Goal: Find specific page/section: Find specific page/section

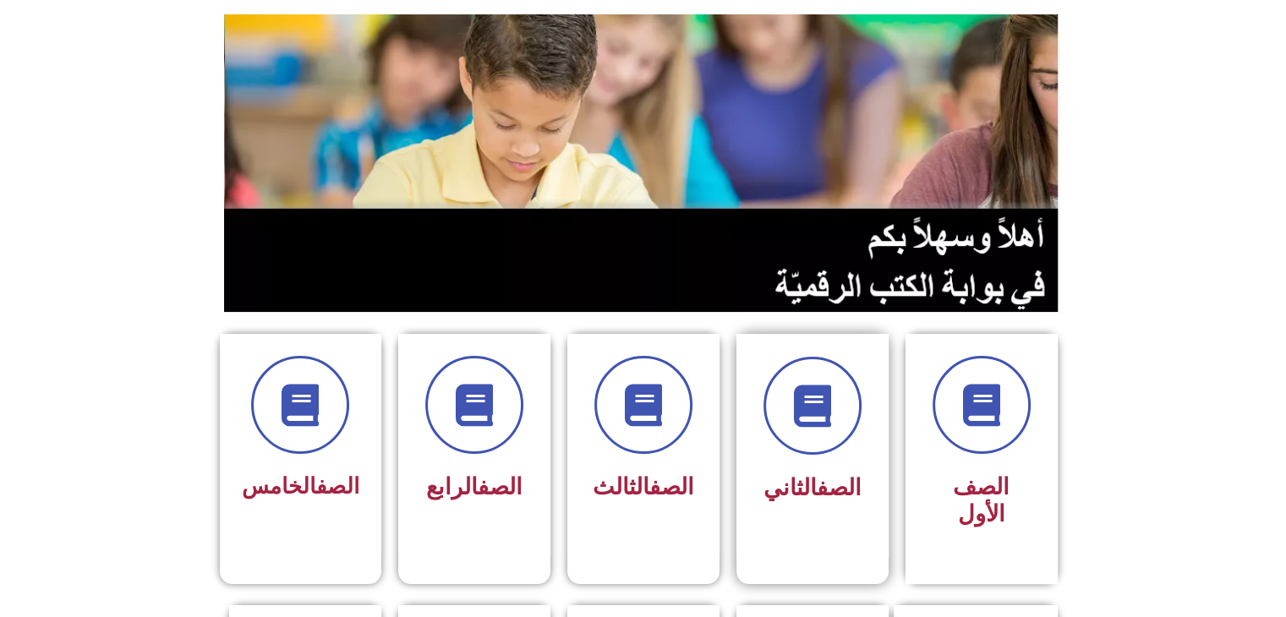
scroll to position [83, 0]
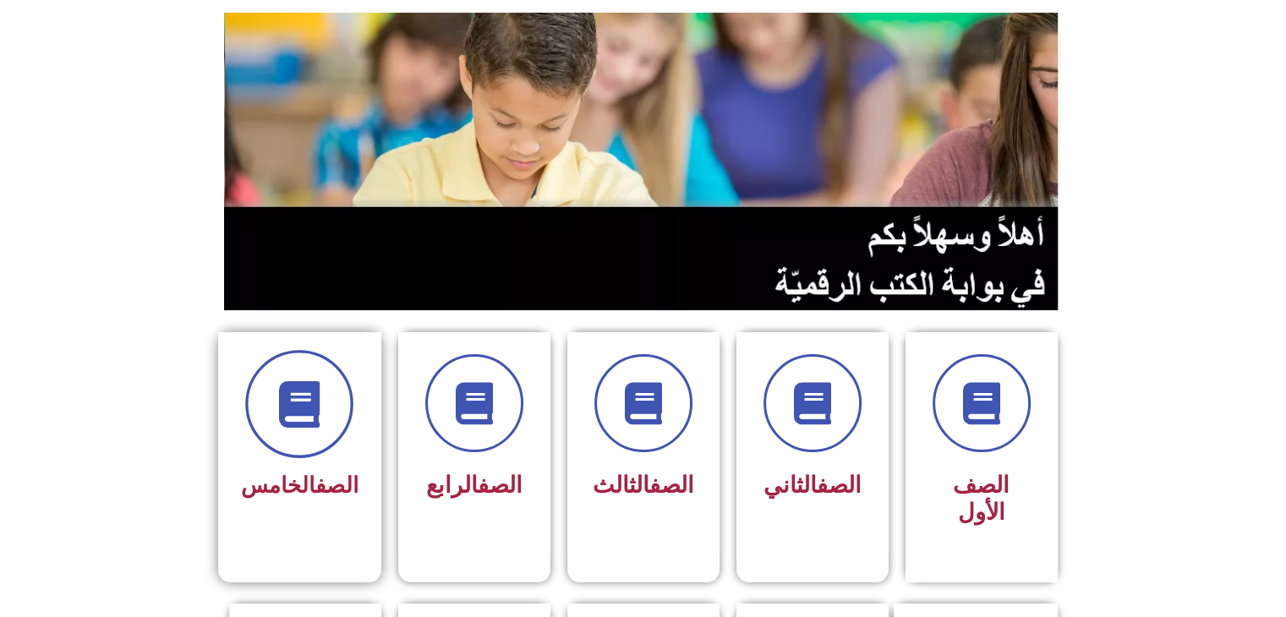
click at [326, 440] on span at bounding box center [299, 404] width 108 height 108
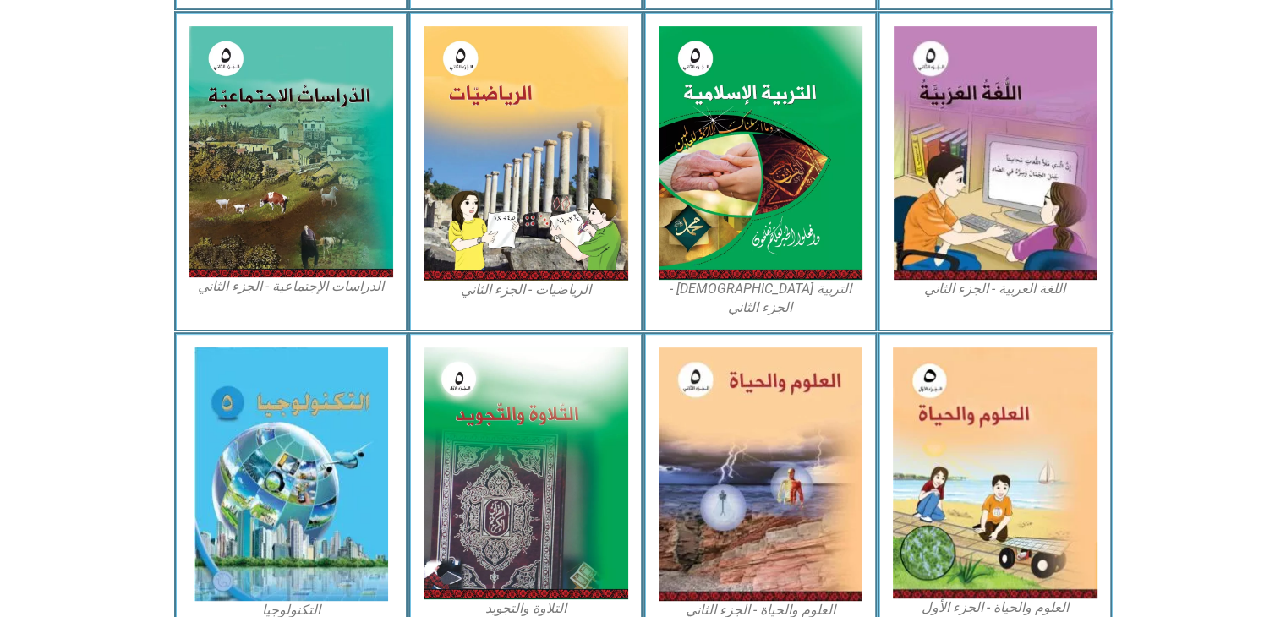
scroll to position [838, 0]
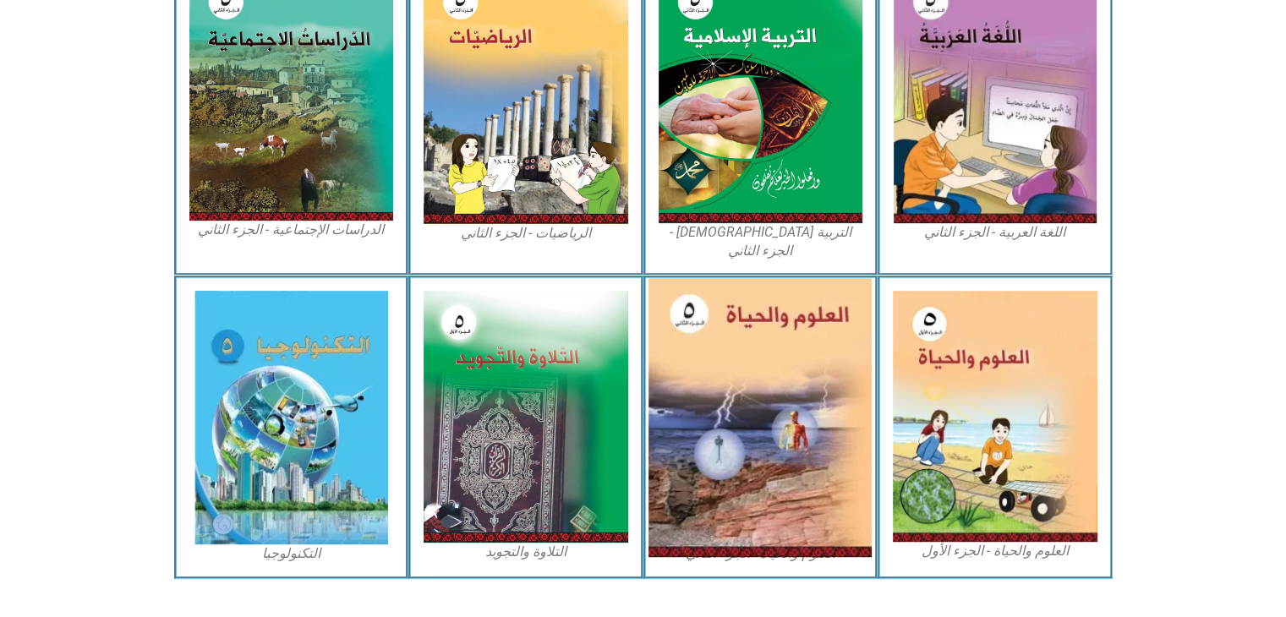
click at [730, 422] on img at bounding box center [759, 417] width 223 height 279
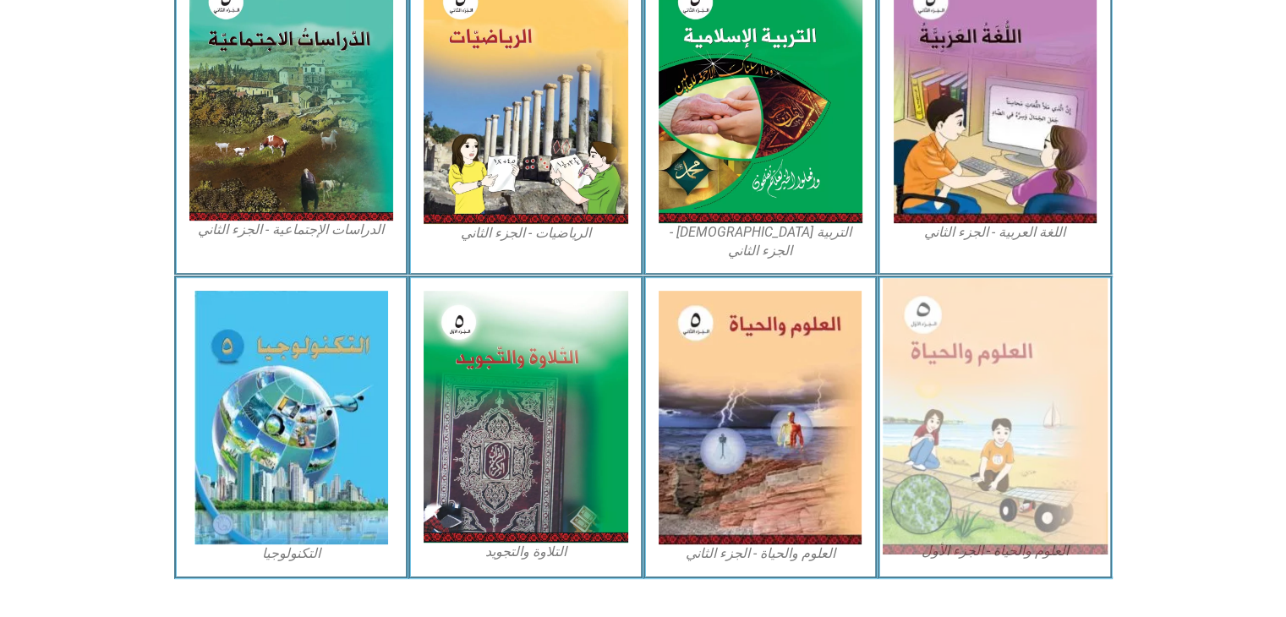
click at [980, 329] on img at bounding box center [994, 416] width 225 height 276
click at [917, 278] on img at bounding box center [994, 416] width 225 height 276
click at [977, 430] on img at bounding box center [994, 416] width 225 height 276
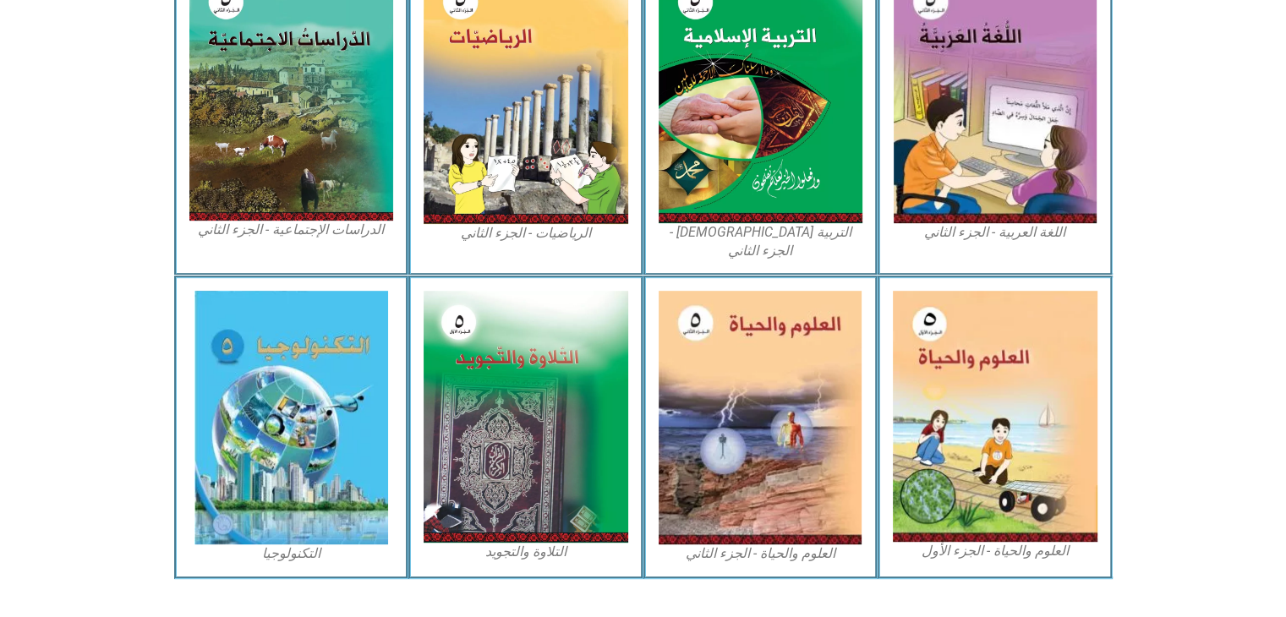
click at [1199, 379] on section "العلوم والحياة - الجزء الأول العلوم والحياة - الجزء الثاني التلاوة والتجويد الت…" at bounding box center [643, 427] width 1286 height 303
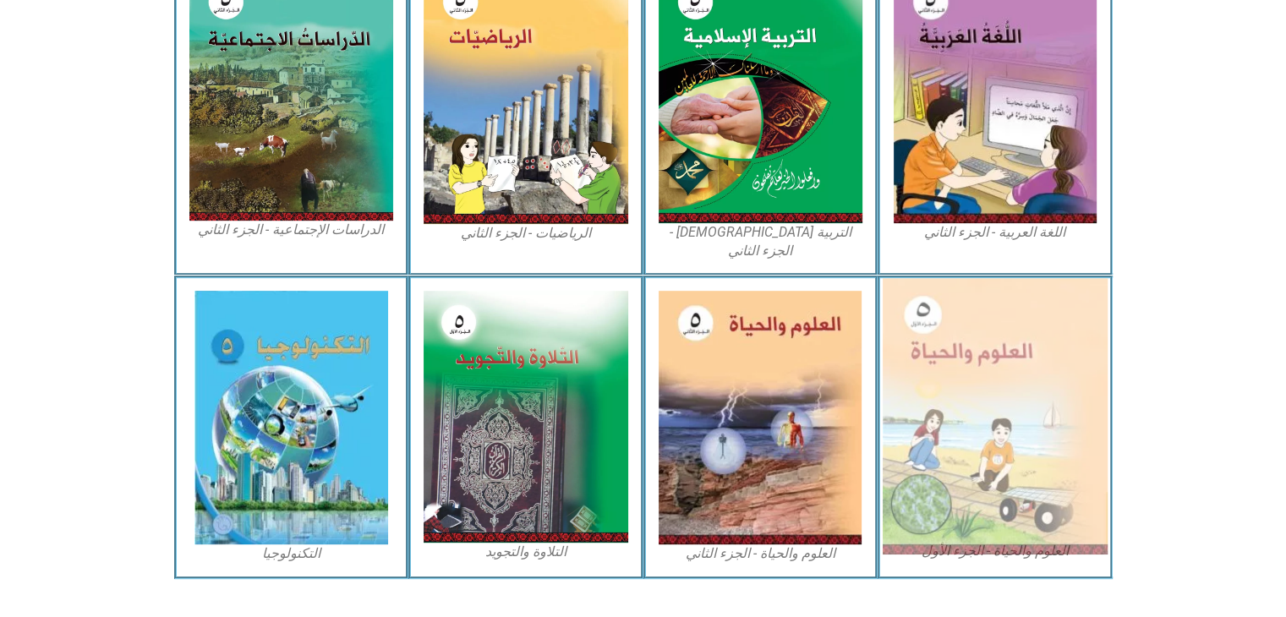
click at [1007, 520] on img at bounding box center [994, 416] width 225 height 276
drag, startPoint x: 1007, startPoint y: 520, endPoint x: 1040, endPoint y: 405, distance: 119.6
click at [1040, 405] on img at bounding box center [994, 416] width 225 height 276
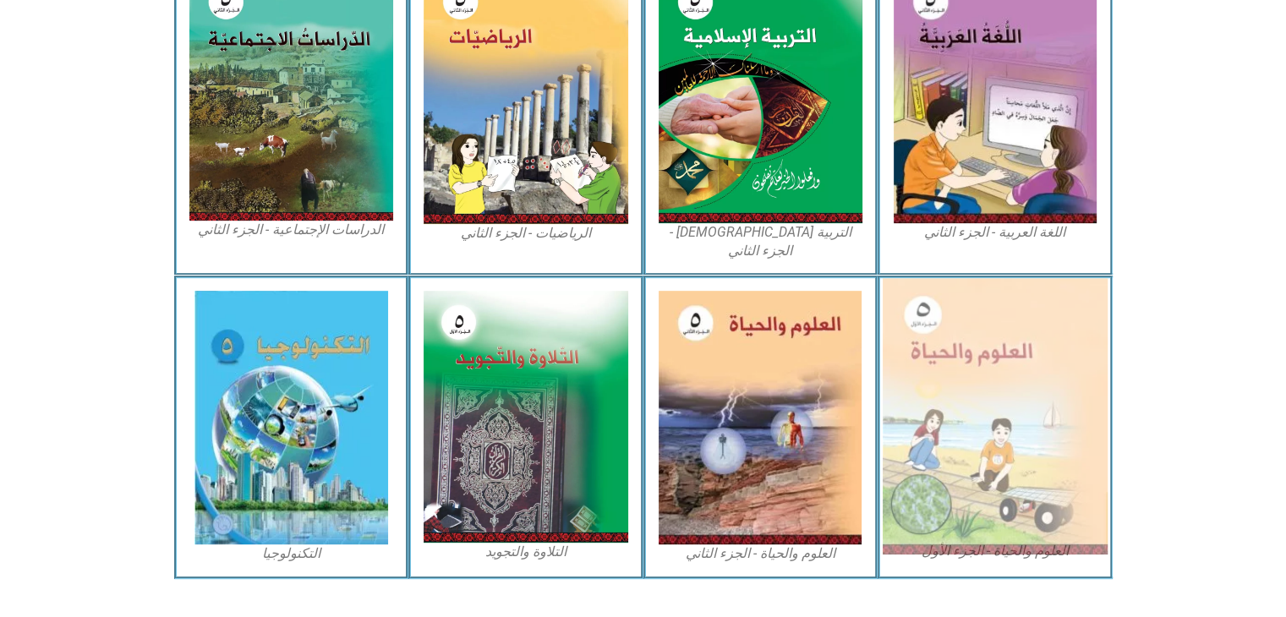
click at [1040, 405] on img at bounding box center [994, 416] width 225 height 276
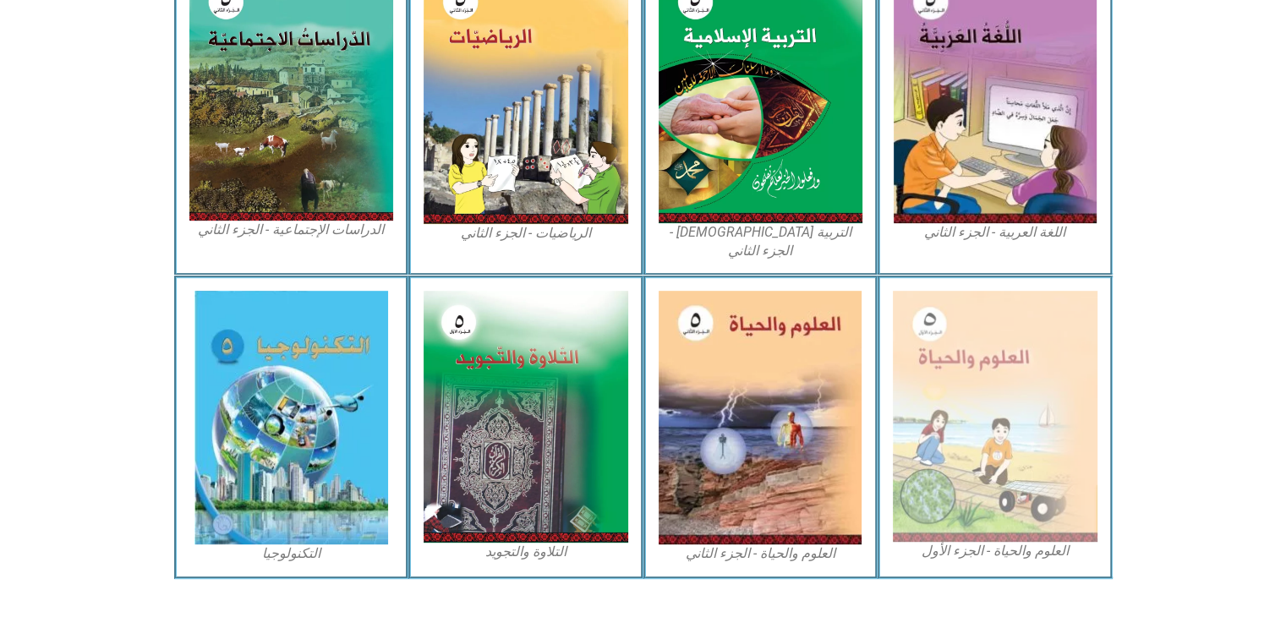
click at [1017, 542] on figcaption "العلوم والحياة - الجزء الأول" at bounding box center [994, 551] width 205 height 19
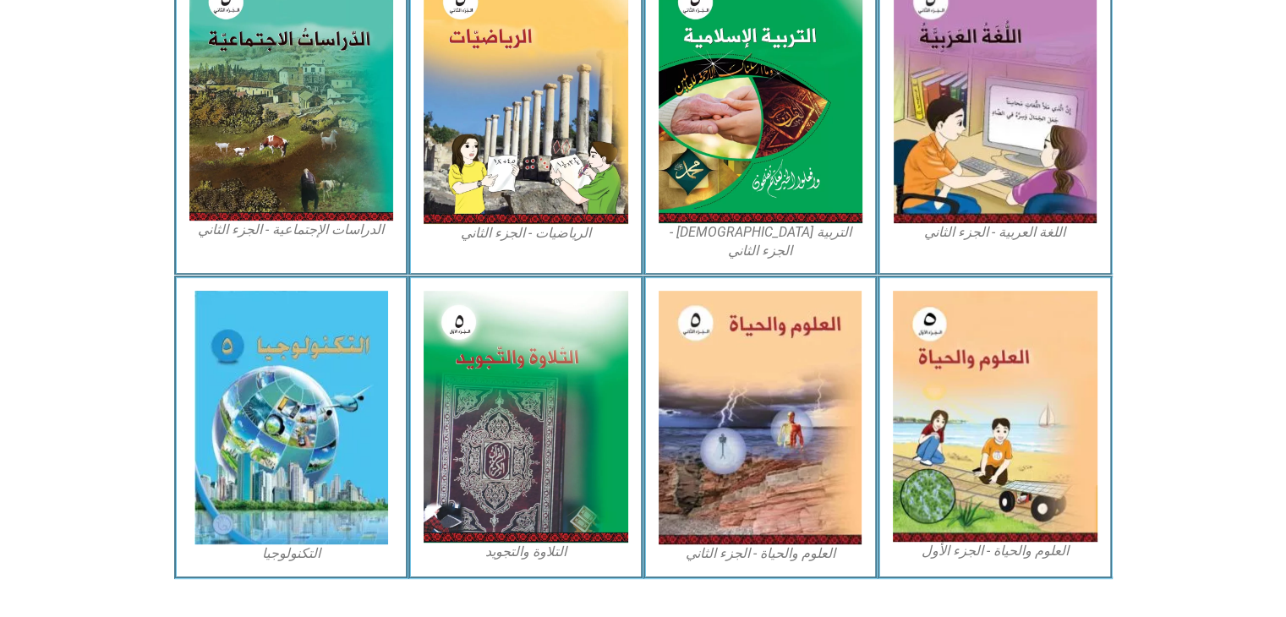
click at [1002, 544] on div "العلوم والحياة - الجزء الأول" at bounding box center [994, 427] width 235 height 303
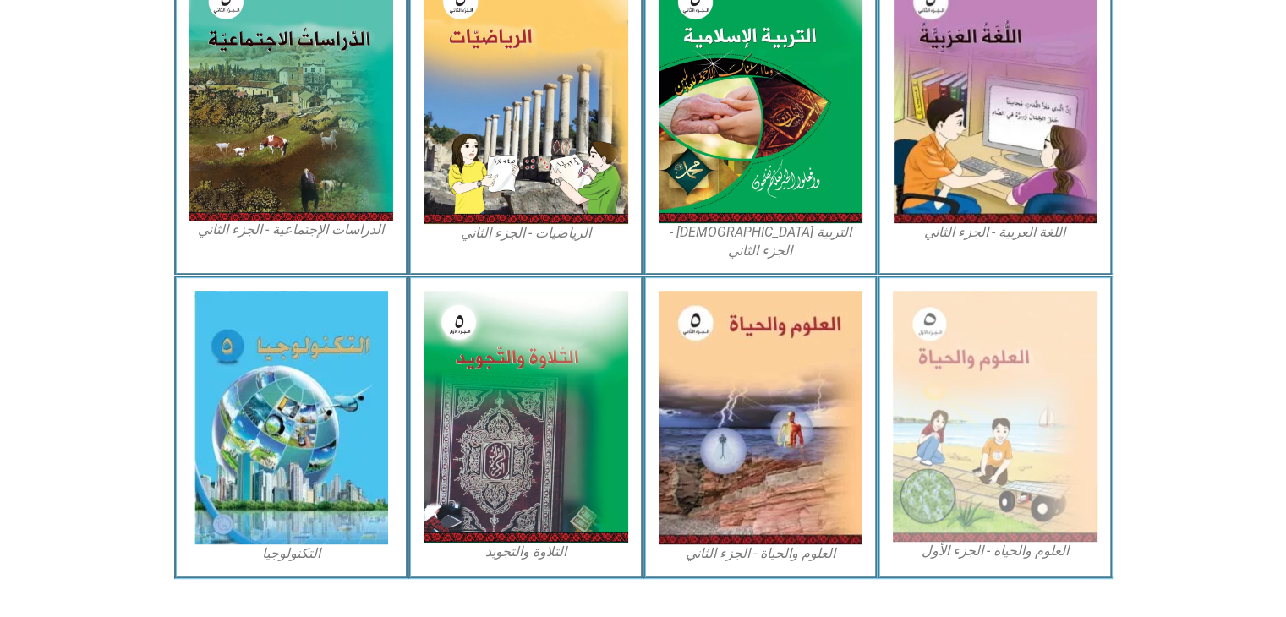
click at [940, 542] on figcaption "العلوم والحياة - الجزء الأول" at bounding box center [994, 551] width 205 height 19
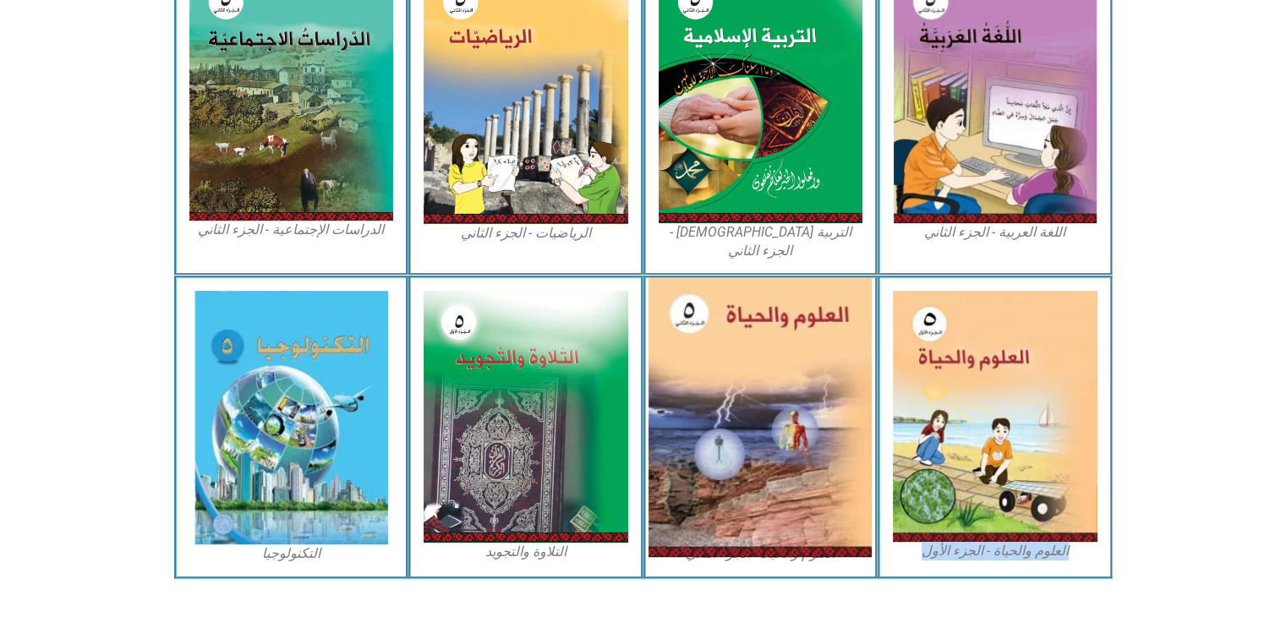
click at [740, 407] on img at bounding box center [759, 417] width 223 height 279
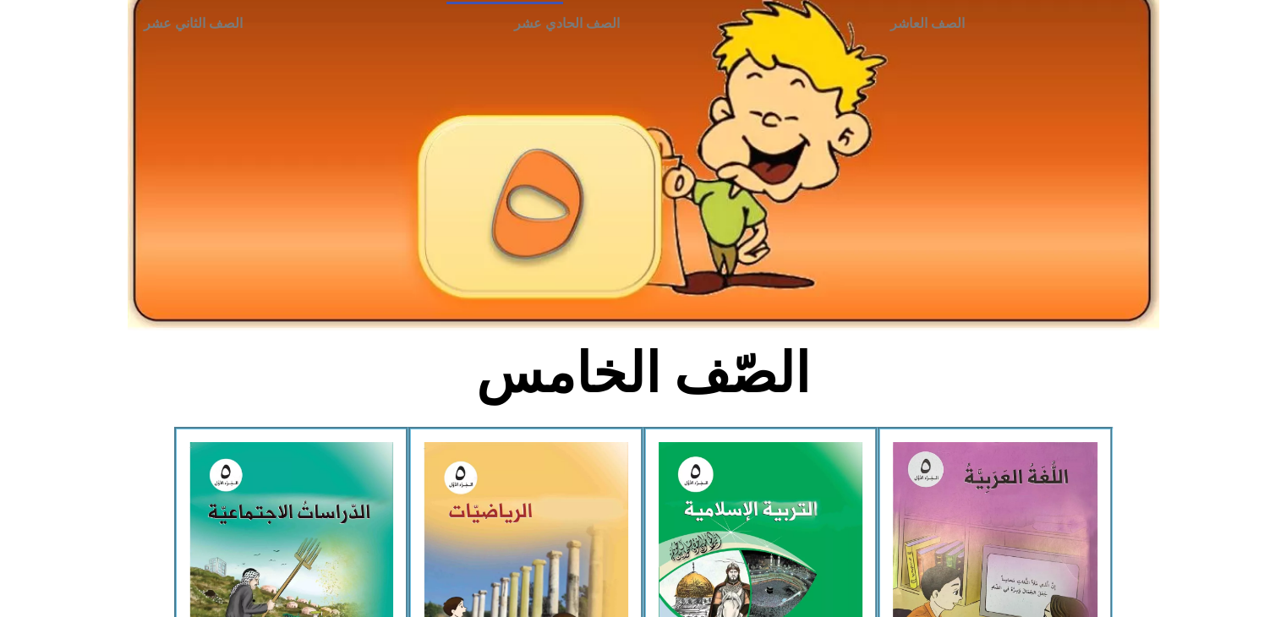
scroll to position [0, 0]
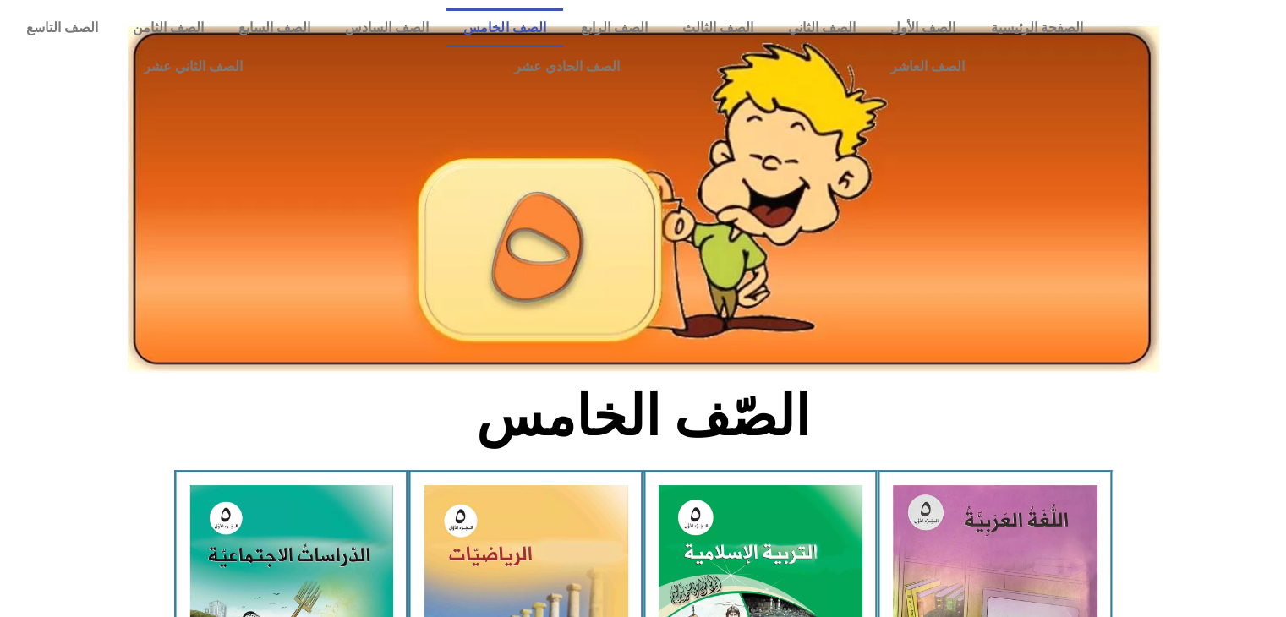
click at [563, 30] on link "الصف الخامس" at bounding box center [504, 27] width 117 height 39
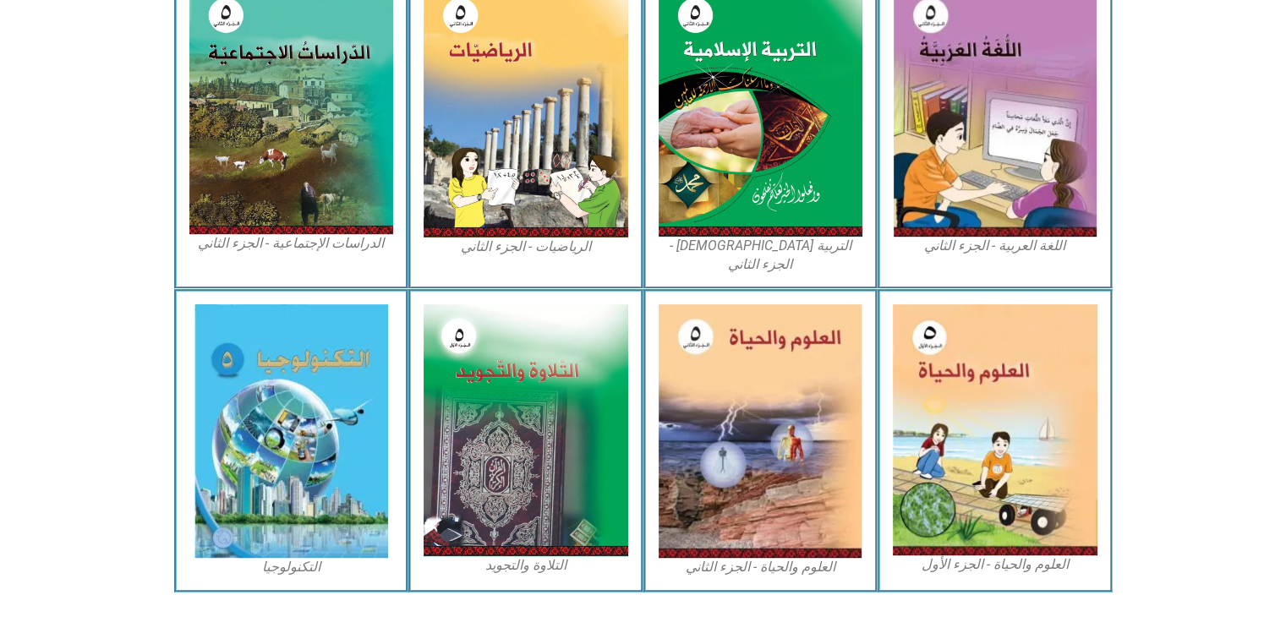
scroll to position [838, 0]
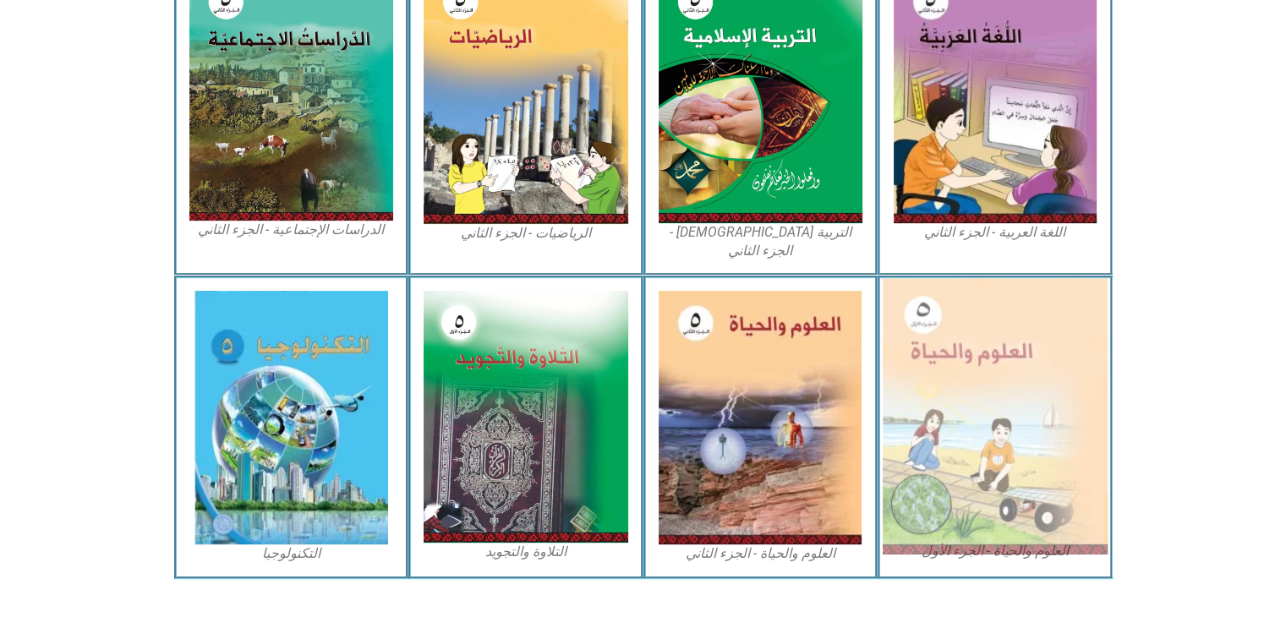
click at [1077, 440] on img at bounding box center [994, 416] width 225 height 276
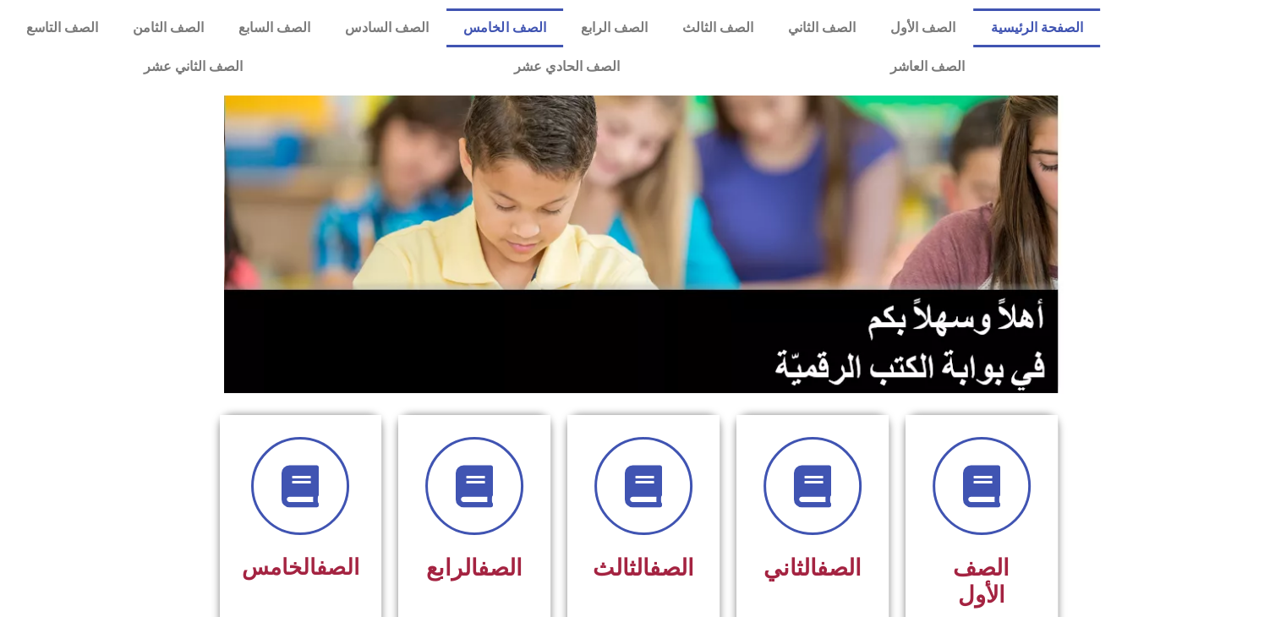
click at [563, 23] on link "الصف الخامس" at bounding box center [504, 27] width 117 height 39
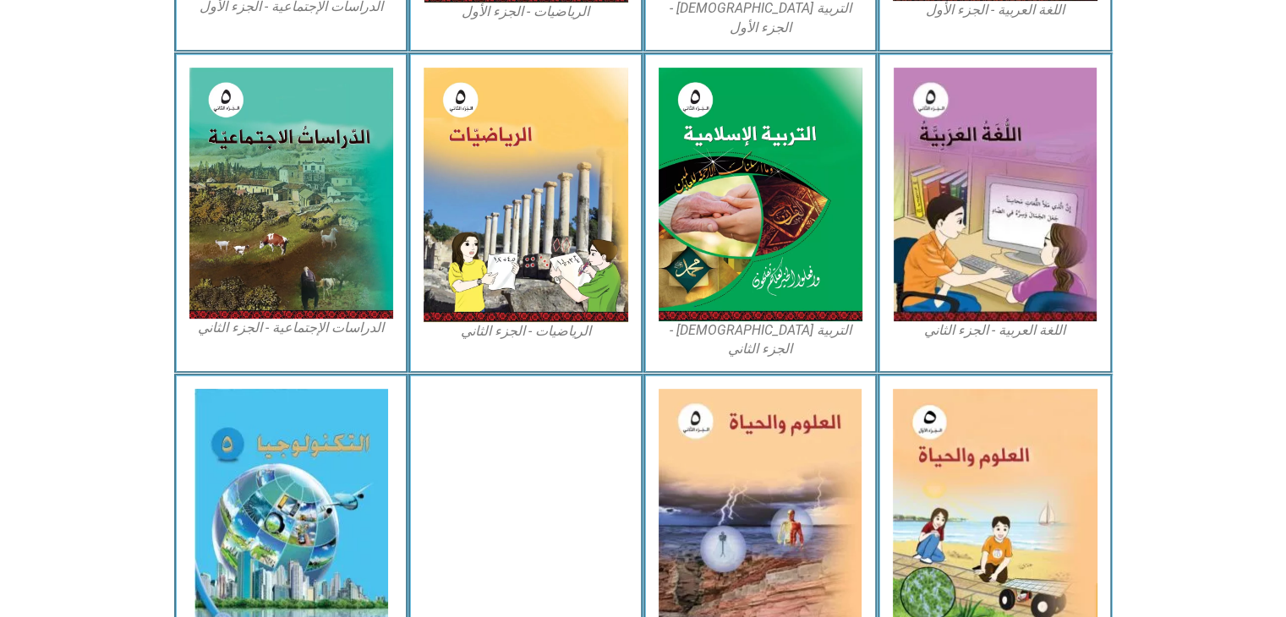
scroll to position [838, 0]
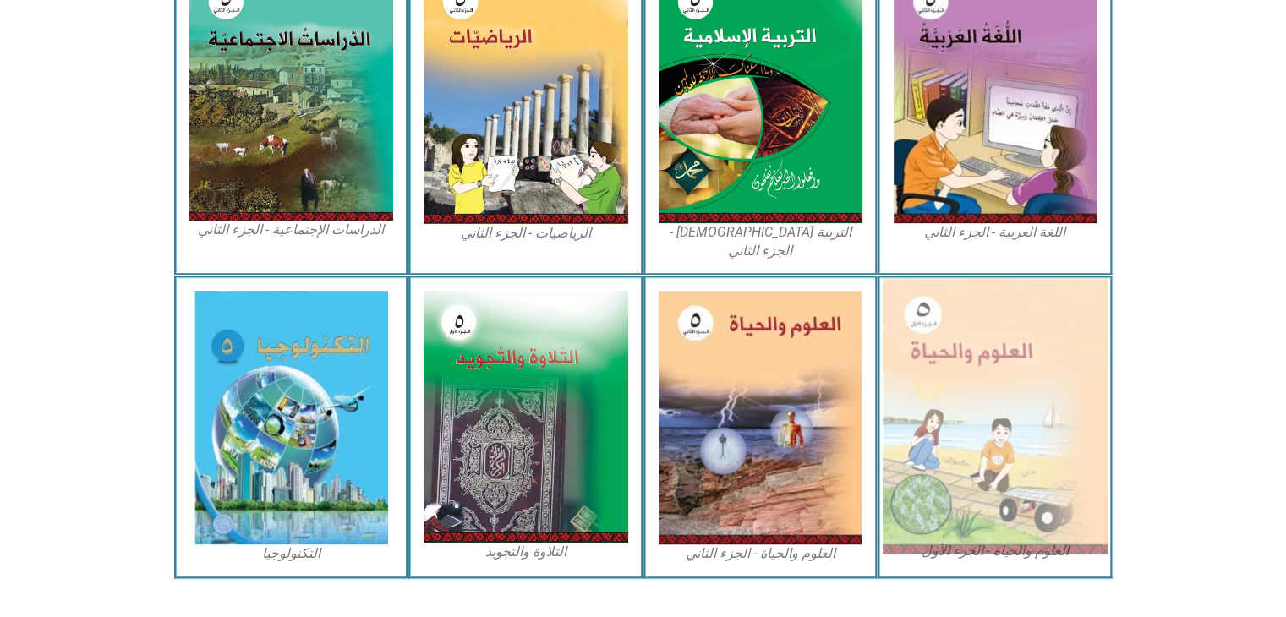
click at [1011, 381] on img at bounding box center [994, 416] width 225 height 276
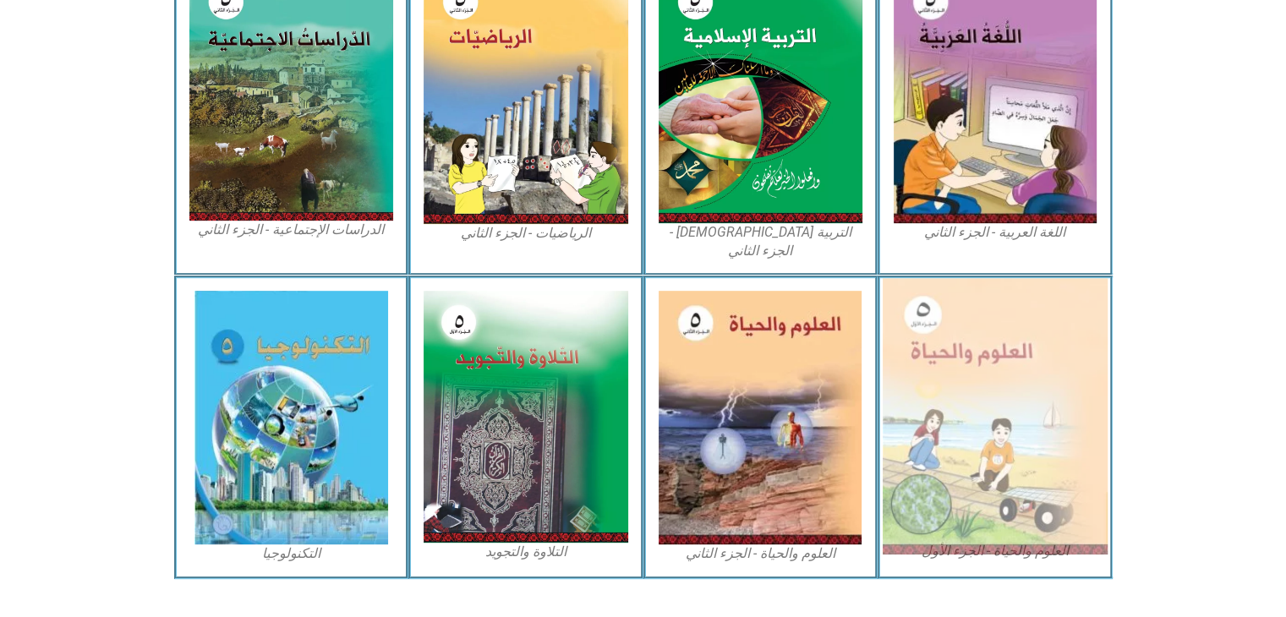
click at [1011, 381] on img at bounding box center [994, 416] width 225 height 276
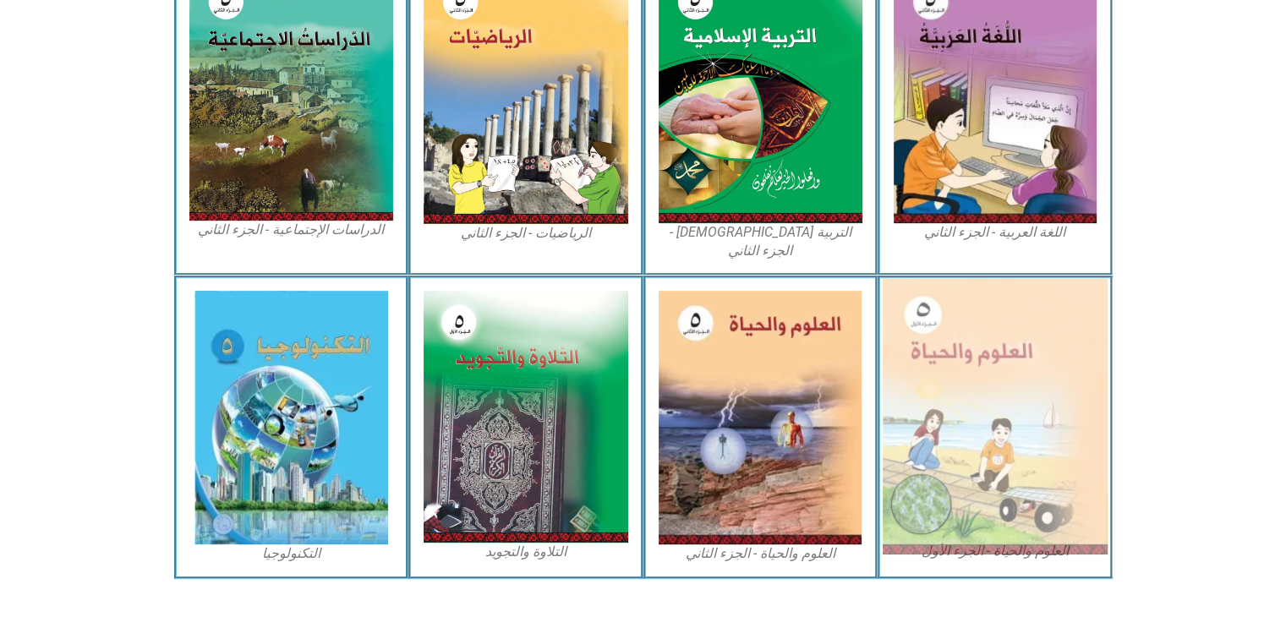
click at [1011, 381] on img at bounding box center [994, 416] width 225 height 276
